Goal: Task Accomplishment & Management: Use online tool/utility

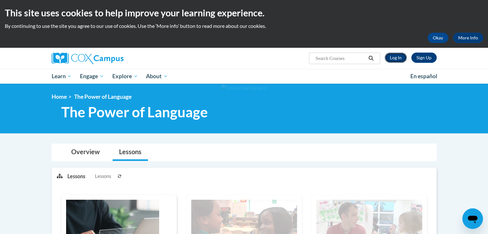
click at [393, 59] on link "Log In" at bounding box center [396, 58] width 22 height 10
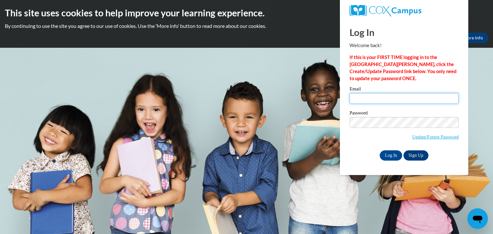
click at [371, 97] on input "Email" at bounding box center [404, 98] width 109 height 11
type input "lorie.baker@fcafalcons.com"
click at [387, 153] on input "Log In" at bounding box center [391, 156] width 22 height 10
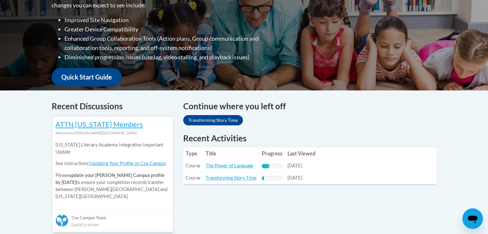
scroll to position [193, 0]
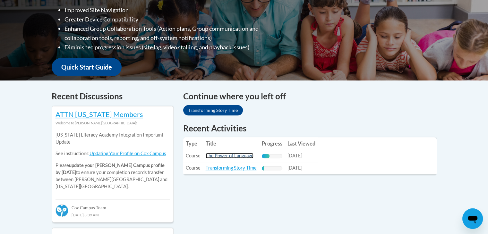
click at [237, 157] on link "The Power of Language" at bounding box center [230, 155] width 48 height 5
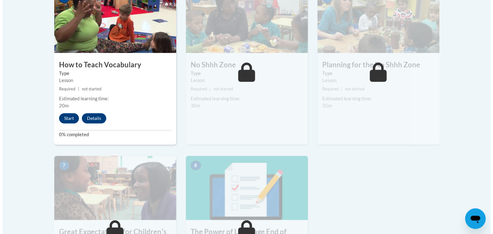
scroll to position [353, 0]
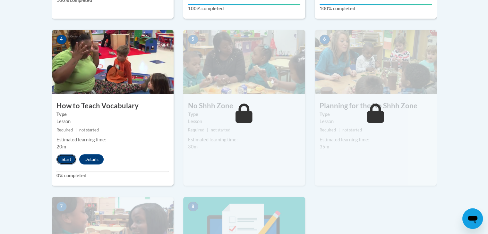
click at [65, 160] on button "Start" at bounding box center [67, 159] width 20 height 10
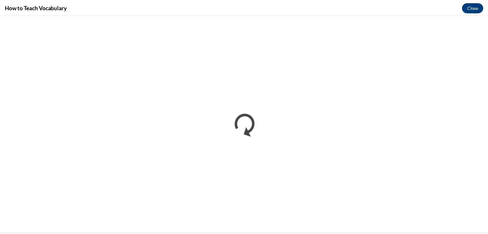
scroll to position [0, 0]
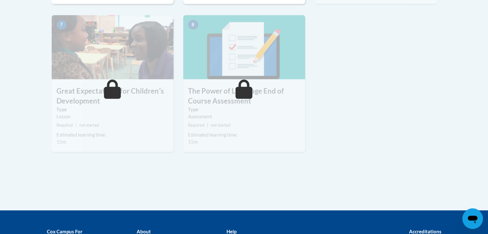
scroll to position [546, 0]
